Goal: Task Accomplishment & Management: Use online tool/utility

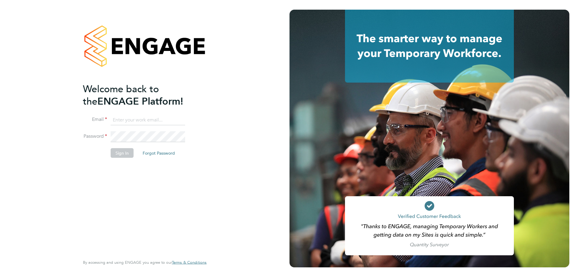
type input "dean.warren@tradelinerecruitment.co.uk"
click at [126, 154] on button "Sign In" at bounding box center [122, 153] width 23 height 10
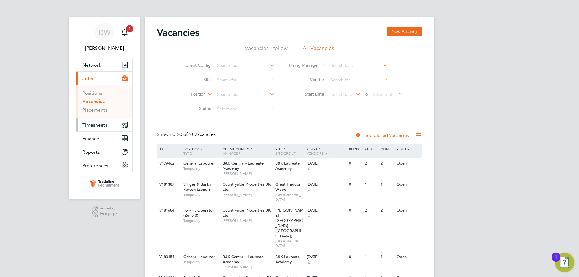
click at [99, 124] on span "Timesheets" at bounding box center [94, 125] width 25 height 6
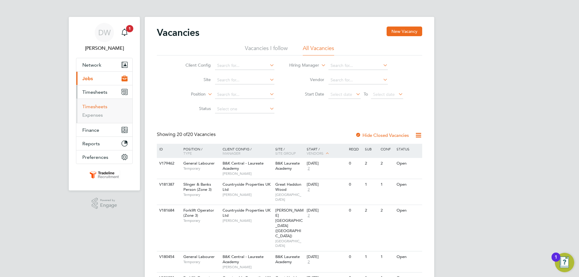
click at [98, 108] on link "Timesheets" at bounding box center [94, 107] width 25 height 6
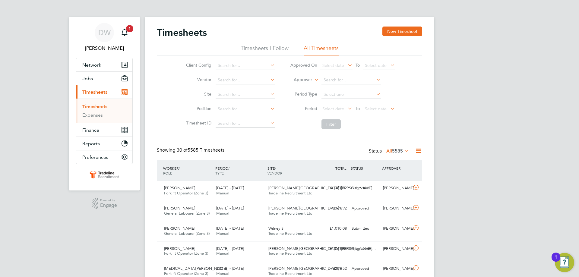
click at [313, 80] on icon at bounding box center [313, 77] width 0 height 5
click at [302, 88] on li "Worker" at bounding box center [297, 87] width 30 height 8
click at [327, 80] on input at bounding box center [351, 80] width 59 height 8
click at [336, 88] on li "[PERSON_NAME]" at bounding box center [351, 88] width 60 height 8
type input "[PERSON_NAME]"
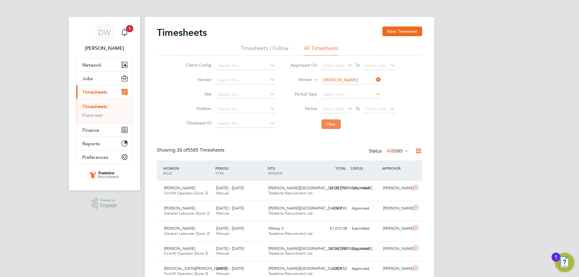
click at [330, 121] on button "Filter" at bounding box center [331, 124] width 19 height 10
